Goal: Check status: Check status

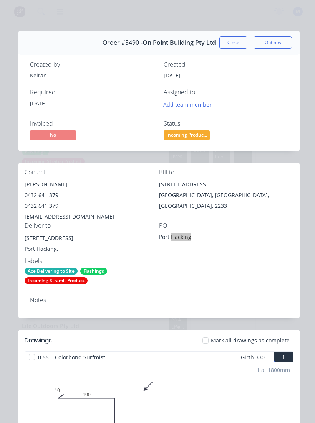
scroll to position [86, 0]
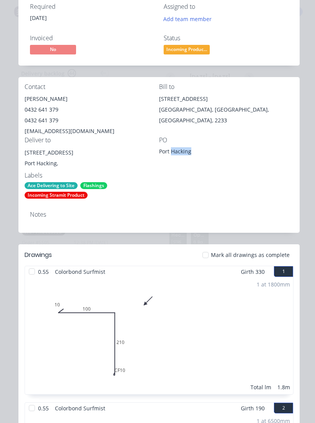
click at [222, 175] on div "Contact [PERSON_NAME] 0432 641 379 0432 641 379 [EMAIL_ADDRESS][DOMAIN_NAME] Bi…" at bounding box center [158, 141] width 281 height 128
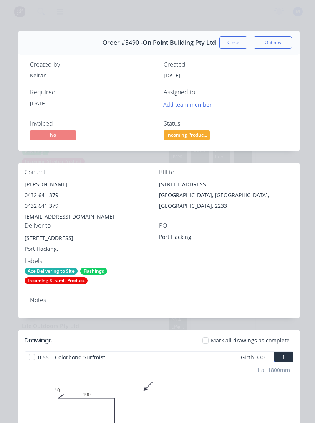
scroll to position [0, 0]
click at [233, 43] on button "Close" at bounding box center [233, 42] width 28 height 12
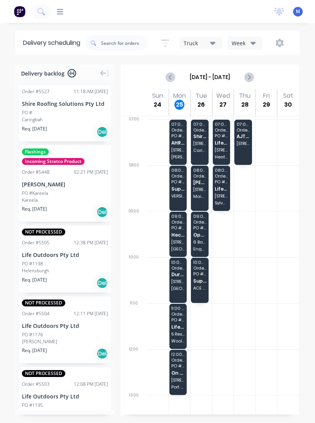
click at [180, 234] on span "Heck of a Deck" at bounding box center [177, 235] width 13 height 5
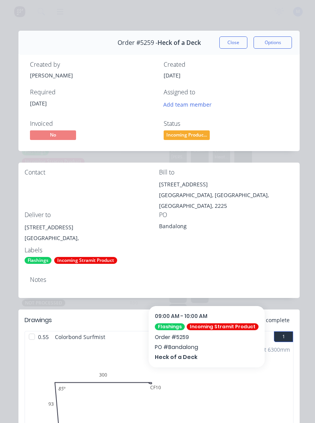
scroll to position [0, 0]
click at [235, 38] on button "Close" at bounding box center [233, 42] width 28 height 12
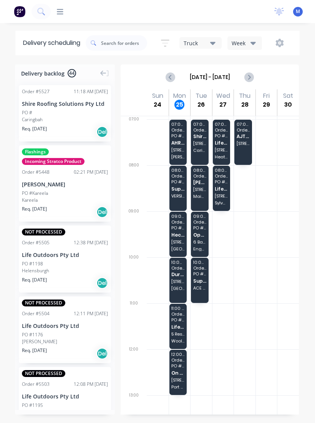
click at [183, 329] on span "Life Outdoors Pty Ltd" at bounding box center [177, 327] width 13 height 5
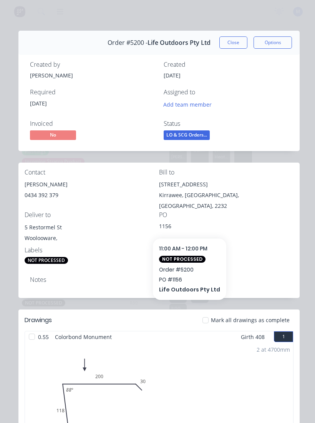
click at [238, 40] on button "Close" at bounding box center [233, 42] width 28 height 12
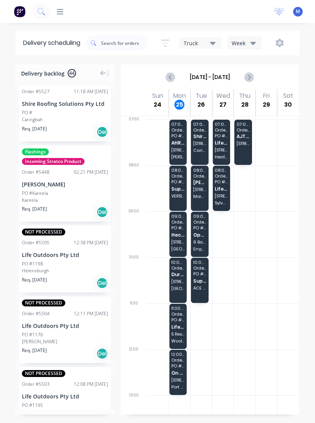
click at [181, 238] on div "09:00 - 10:00 Order # 5259 PO # Bandalong Heck of a Deck 1 Bandalong Crescent […" at bounding box center [178, 234] width 18 height 45
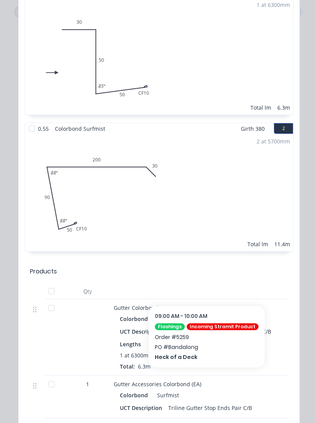
scroll to position [499, 0]
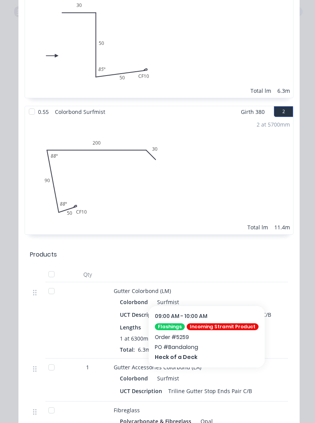
click at [3, 420] on div "Order details Collaborate Checklists 0/0 Tracking Linked Orders Timeline Order …" at bounding box center [157, 211] width 315 height 423
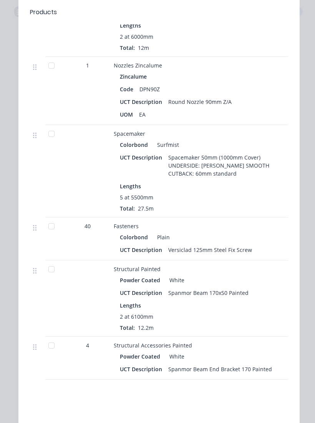
scroll to position [1005, 0]
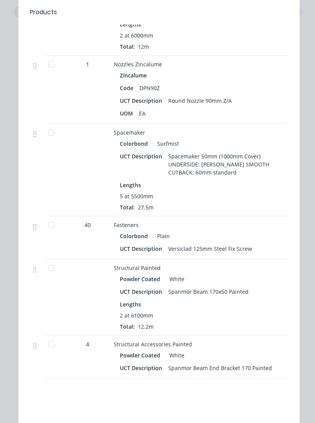
click at [56, 218] on div at bounding box center [51, 225] width 15 height 15
click at [50, 127] on div at bounding box center [51, 132] width 15 height 15
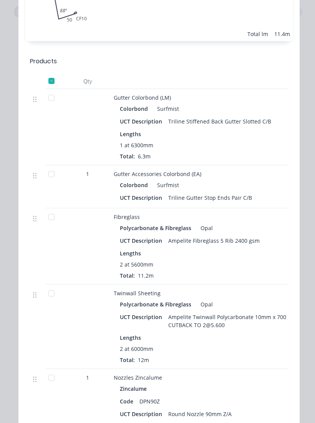
scroll to position [695, 0]
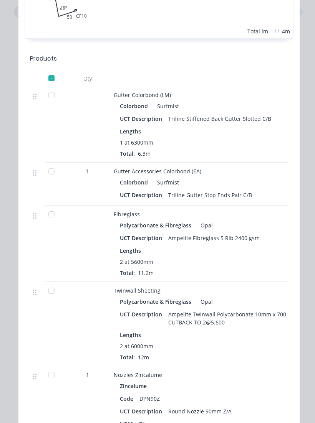
click at [49, 211] on div at bounding box center [51, 214] width 15 height 15
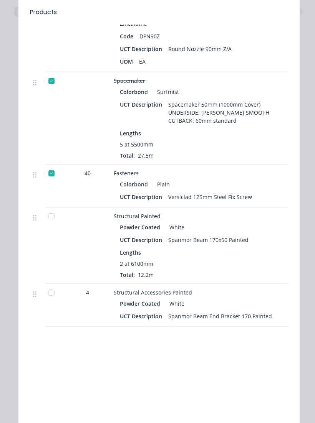
scroll to position [1063, 0]
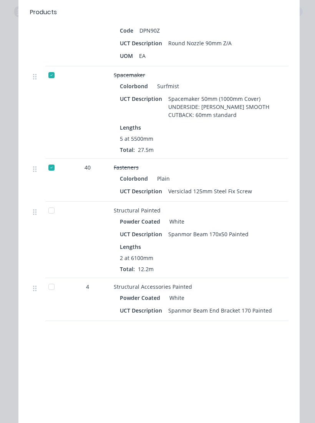
click at [51, 205] on div at bounding box center [51, 210] width 15 height 15
click at [46, 279] on div at bounding box center [51, 286] width 15 height 15
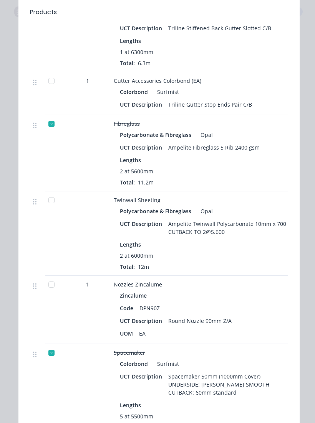
scroll to position [788, 0]
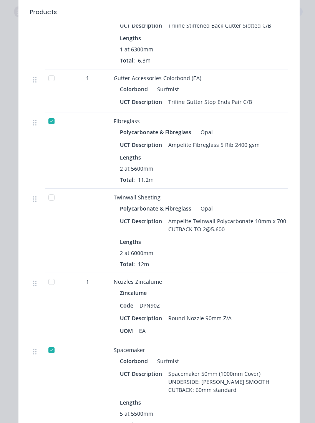
click at [50, 195] on div at bounding box center [51, 197] width 15 height 15
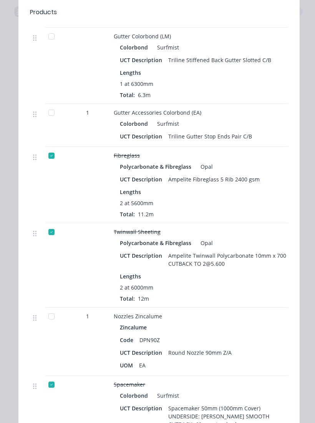
scroll to position [747, 0]
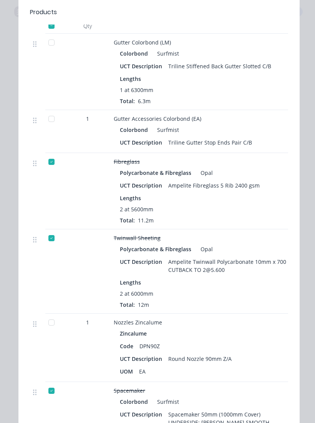
click at [58, 315] on div at bounding box center [51, 322] width 15 height 15
click at [53, 113] on div at bounding box center [51, 118] width 15 height 15
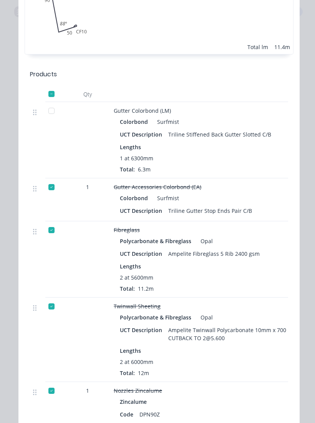
scroll to position [672, 0]
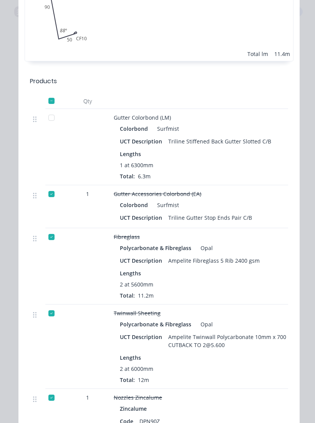
click at [54, 112] on div at bounding box center [51, 117] width 15 height 15
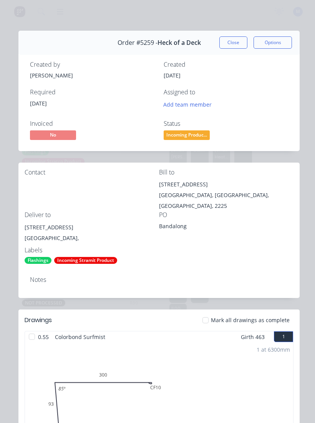
scroll to position [0, 0]
click at [236, 43] on button "Close" at bounding box center [233, 42] width 28 height 12
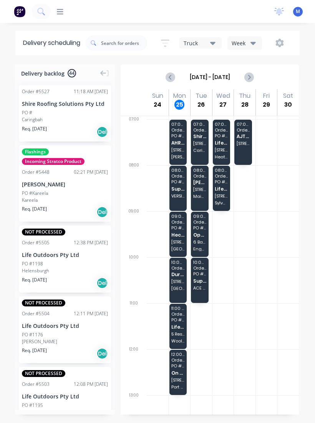
click at [182, 368] on span "PO # [GEOGRAPHIC_DATA]" at bounding box center [177, 366] width 13 height 5
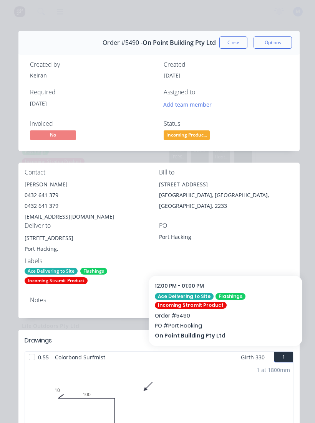
click at [234, 37] on button "Close" at bounding box center [233, 42] width 28 height 12
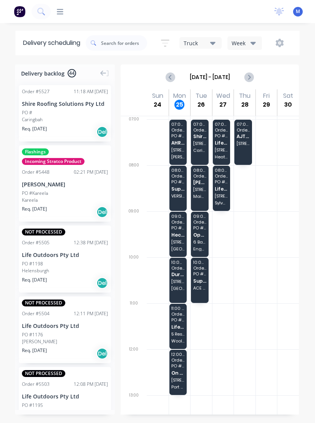
click at [184, 236] on span "Heck of a Deck" at bounding box center [177, 235] width 13 height 5
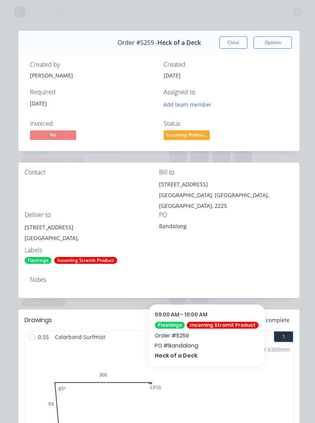
click at [233, 48] on button "Close" at bounding box center [233, 42] width 28 height 12
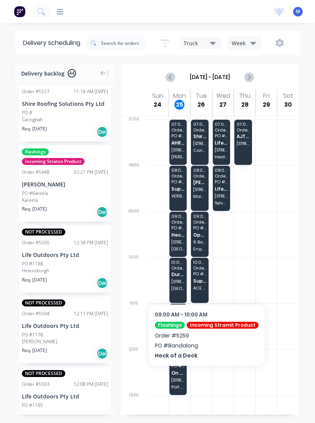
click at [235, 51] on div "Sort by Most recent Created date Required date Order number Customer name Most …" at bounding box center [193, 42] width 214 height 21
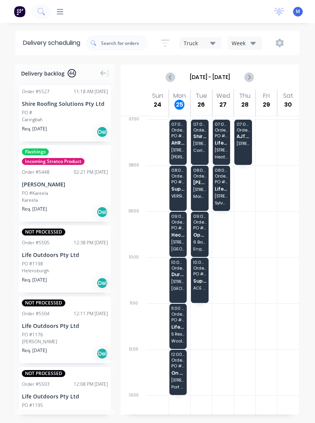
click at [183, 375] on span "On Point Building Pty Ltd" at bounding box center [177, 373] width 13 height 5
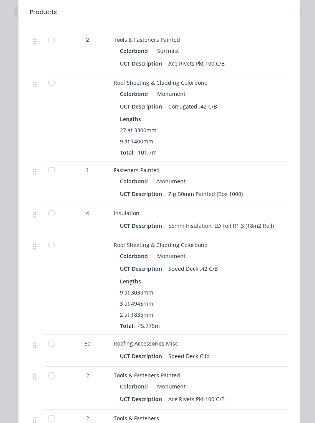
scroll to position [1099, 0]
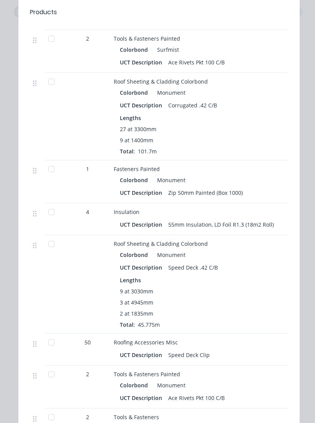
click at [53, 243] on div at bounding box center [51, 243] width 15 height 15
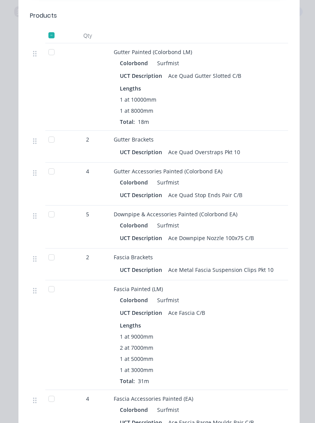
scroll to position [620, 0]
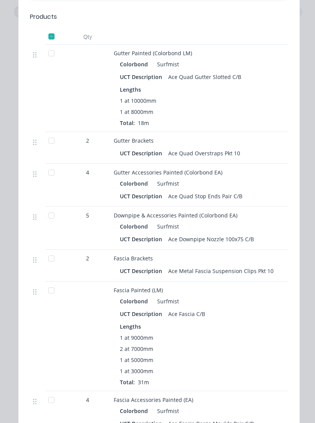
click at [50, 58] on div at bounding box center [51, 53] width 15 height 15
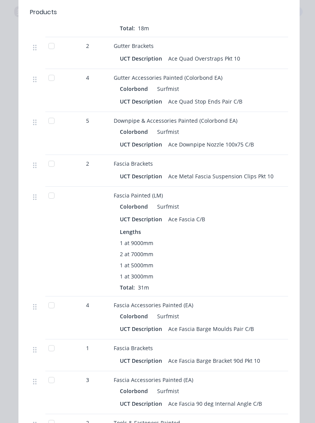
scroll to position [718, 0]
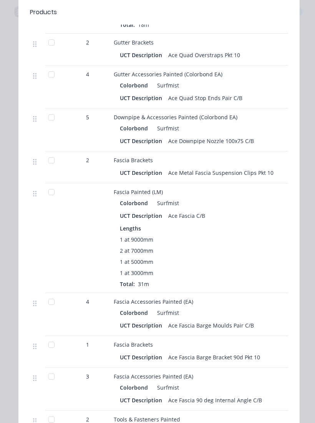
click at [54, 199] on div at bounding box center [51, 192] width 15 height 15
click at [53, 120] on div at bounding box center [51, 117] width 15 height 15
click at [54, 75] on div at bounding box center [51, 74] width 15 height 15
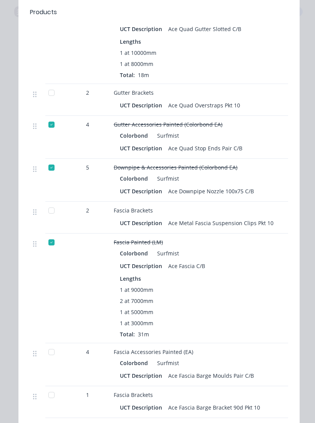
scroll to position [665, 0]
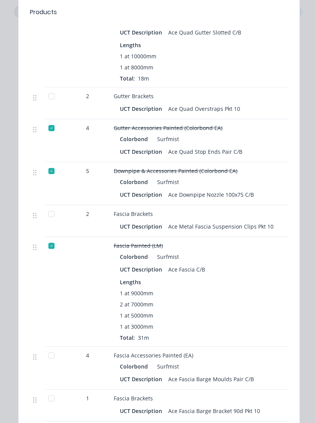
click at [58, 98] on div at bounding box center [51, 96] width 15 height 15
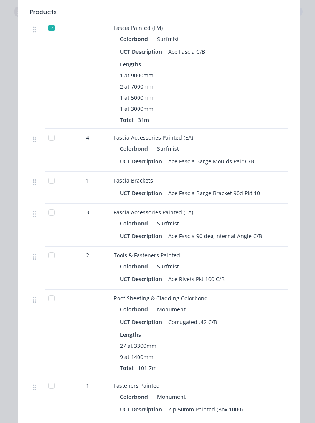
scroll to position [883, 0]
click at [49, 137] on div at bounding box center [51, 137] width 15 height 15
click at [51, 219] on div at bounding box center [50, 212] width 15 height 15
click at [53, 182] on div at bounding box center [50, 180] width 15 height 15
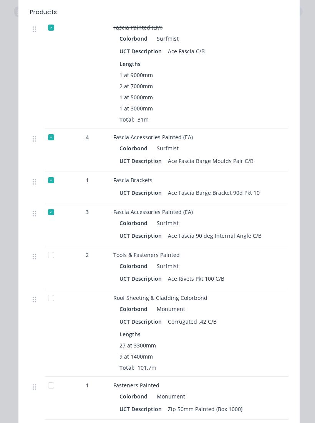
click at [53, 258] on div at bounding box center [50, 255] width 15 height 15
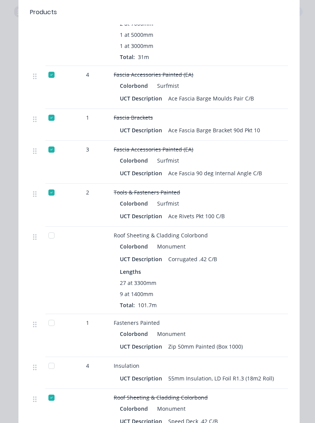
scroll to position [0, 0]
click at [56, 234] on div at bounding box center [51, 235] width 15 height 15
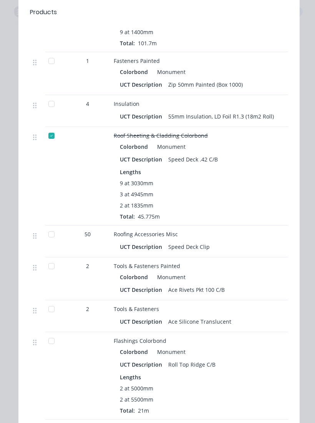
scroll to position [1207, 0]
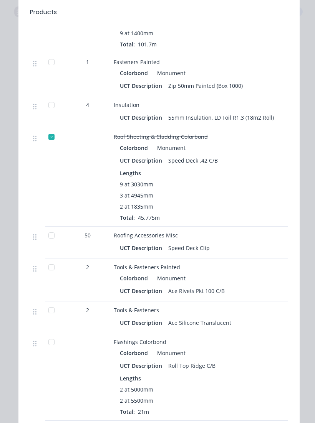
click at [49, 270] on div at bounding box center [51, 267] width 15 height 15
click at [50, 313] on div at bounding box center [51, 310] width 15 height 15
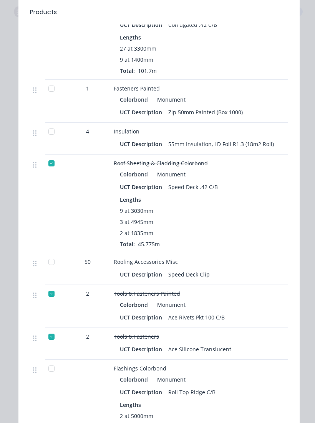
scroll to position [1180, 0]
click at [48, 91] on div at bounding box center [51, 88] width 15 height 15
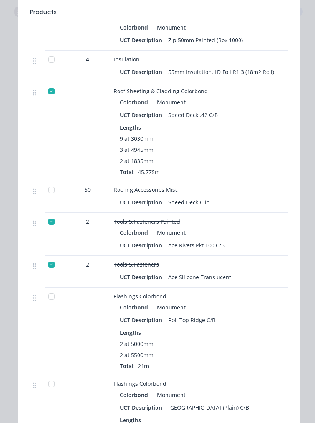
scroll to position [1251, 0]
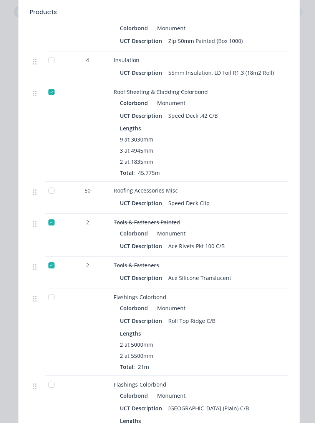
click at [54, 197] on div at bounding box center [51, 190] width 15 height 15
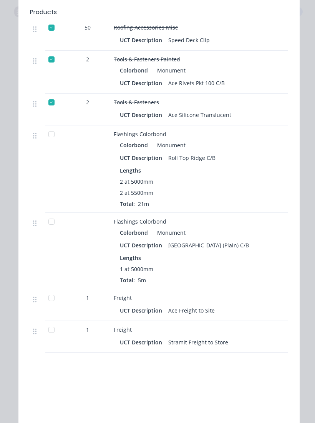
scroll to position [1416, 0]
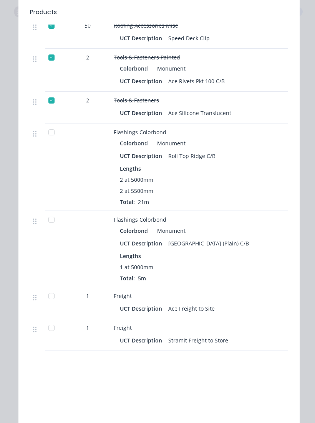
click at [41, 223] on div at bounding box center [37, 221] width 9 height 10
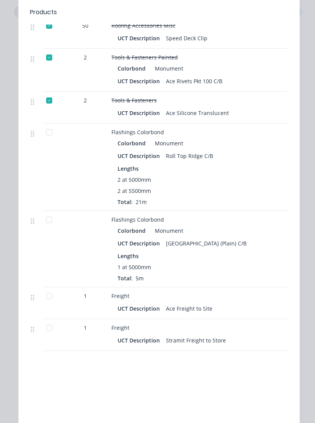
click at [48, 220] on div at bounding box center [48, 219] width 15 height 15
click at [48, 133] on div at bounding box center [48, 132] width 15 height 15
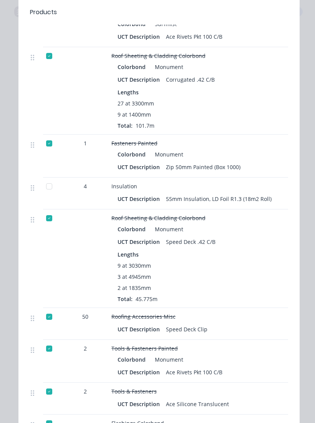
scroll to position [1127, 0]
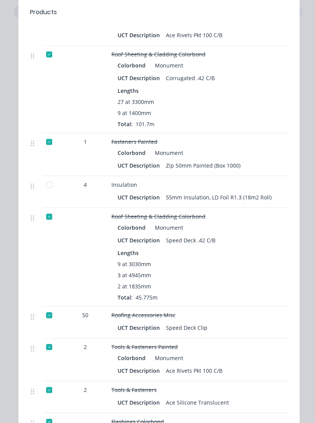
click at [53, 189] on div at bounding box center [48, 184] width 15 height 15
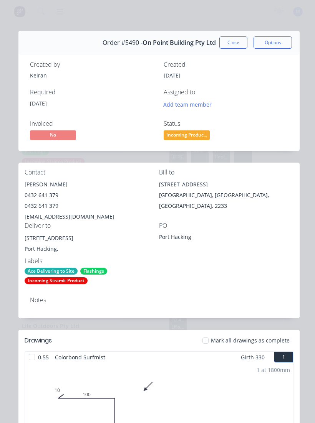
scroll to position [0, 0]
click at [230, 43] on button "Close" at bounding box center [233, 42] width 28 height 12
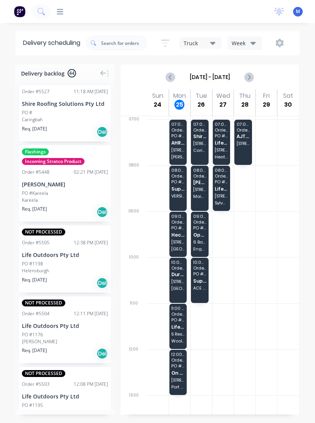
click at [182, 330] on div "11:00 - 12:00 Order # 5200 PO # 1156 Life Outdoors Pty Ltd 5 Restormel St Woolo…" at bounding box center [178, 326] width 18 height 45
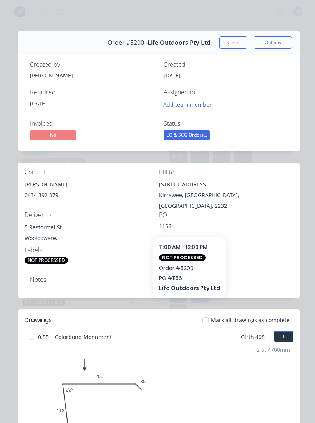
click at [238, 36] on button "Close" at bounding box center [233, 42] width 28 height 12
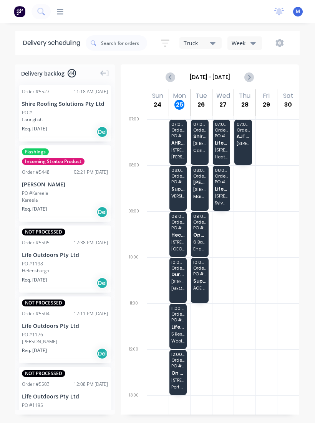
click at [183, 376] on div "12:00 - 13:00 Order # 5490 [GEOGRAPHIC_DATA] Pty Ltd [STREET_ADDRESS]" at bounding box center [178, 372] width 18 height 45
